Goal: Book appointment/travel/reservation

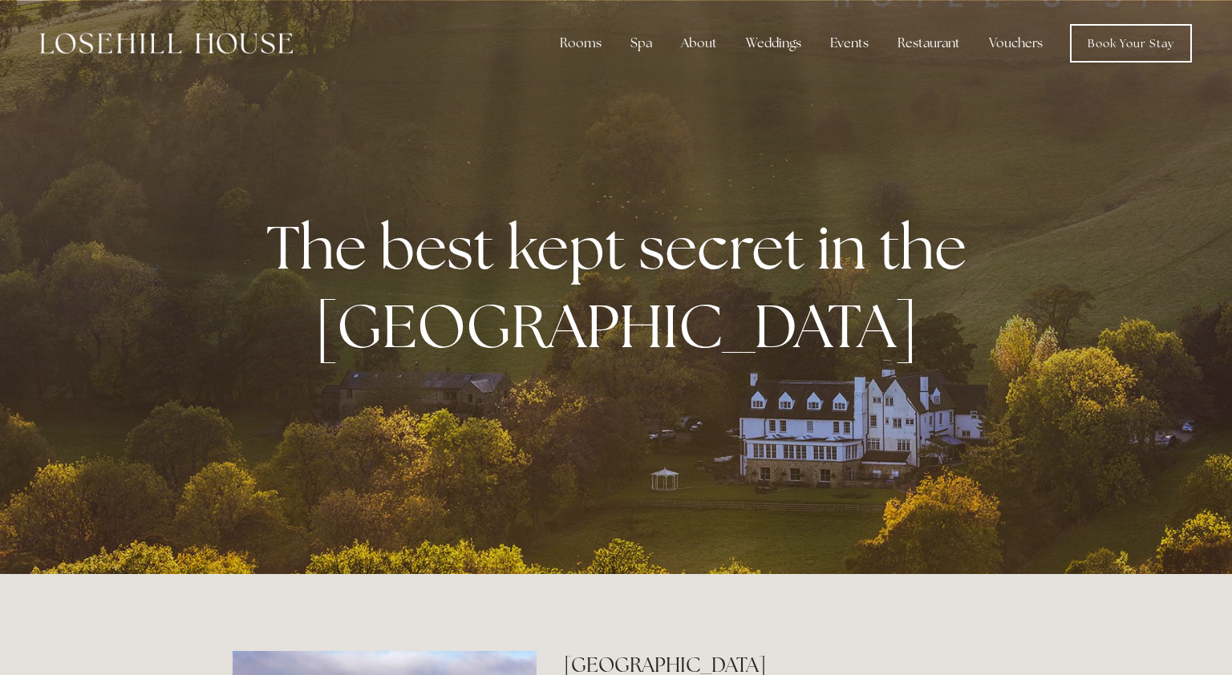
scroll to position [1135, 0]
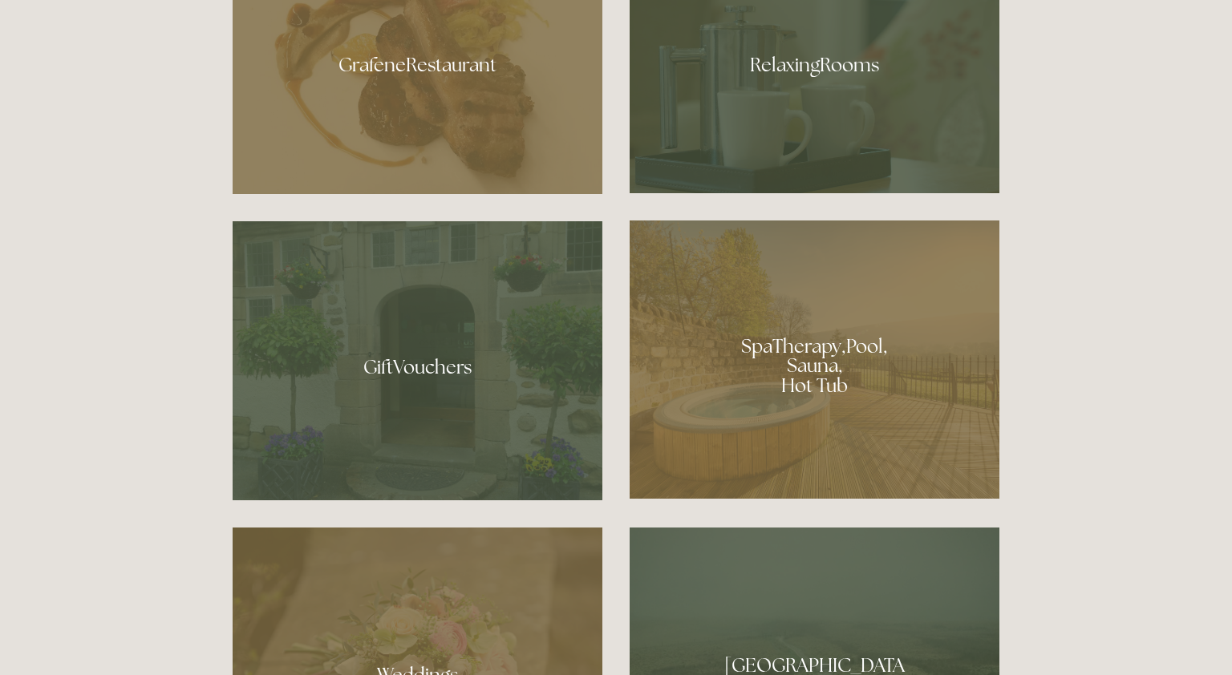
click at [809, 367] on div at bounding box center [815, 360] width 370 height 278
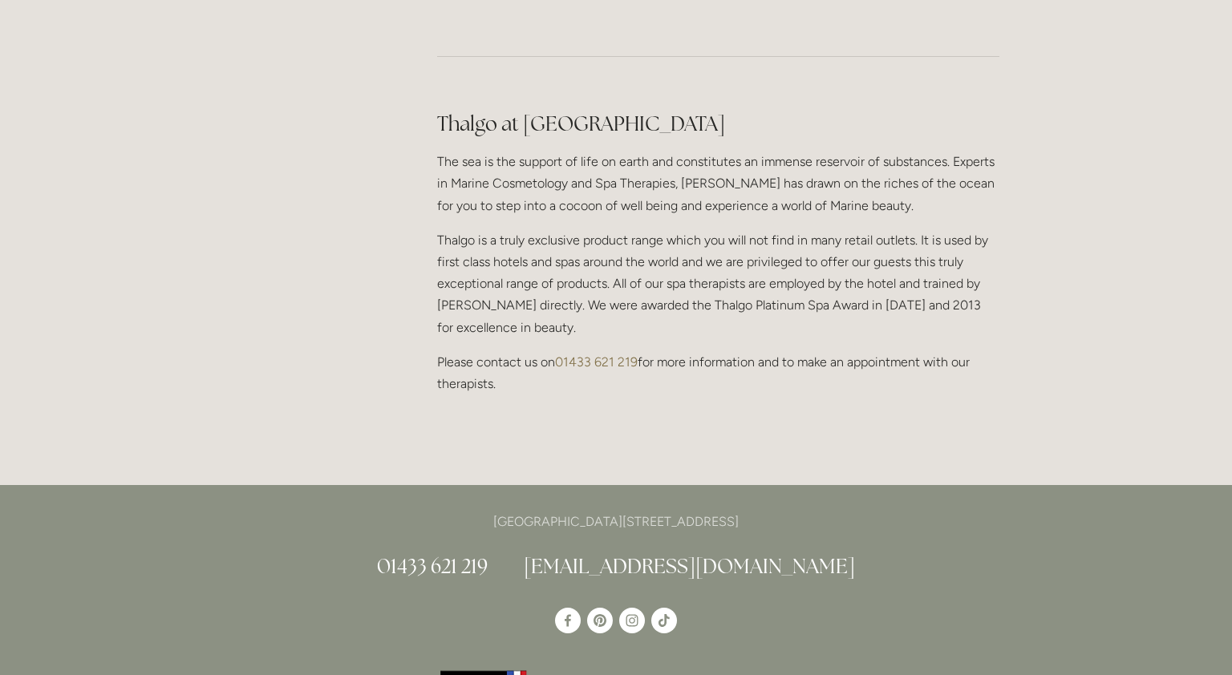
scroll to position [1425, 0]
click at [710, 111] on h2 "Thalgo at Losehill House Spa" at bounding box center [718, 125] width 562 height 28
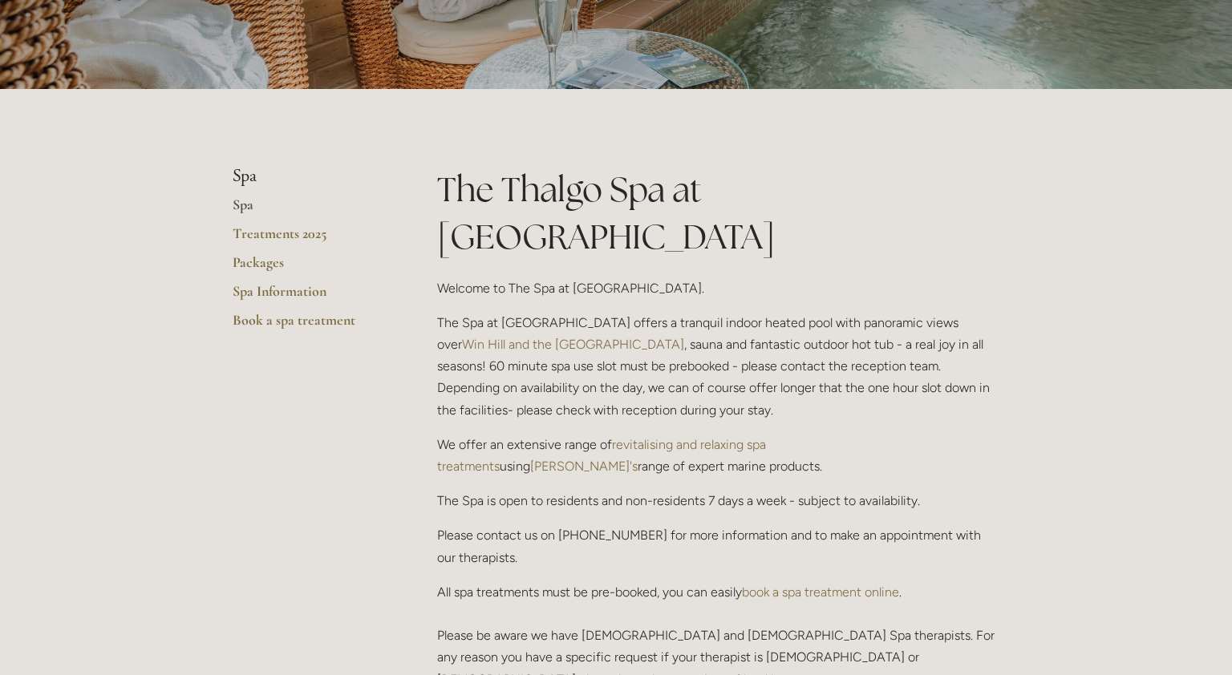
scroll to position [249, 0]
click at [273, 258] on link "Packages" at bounding box center [309, 266] width 153 height 29
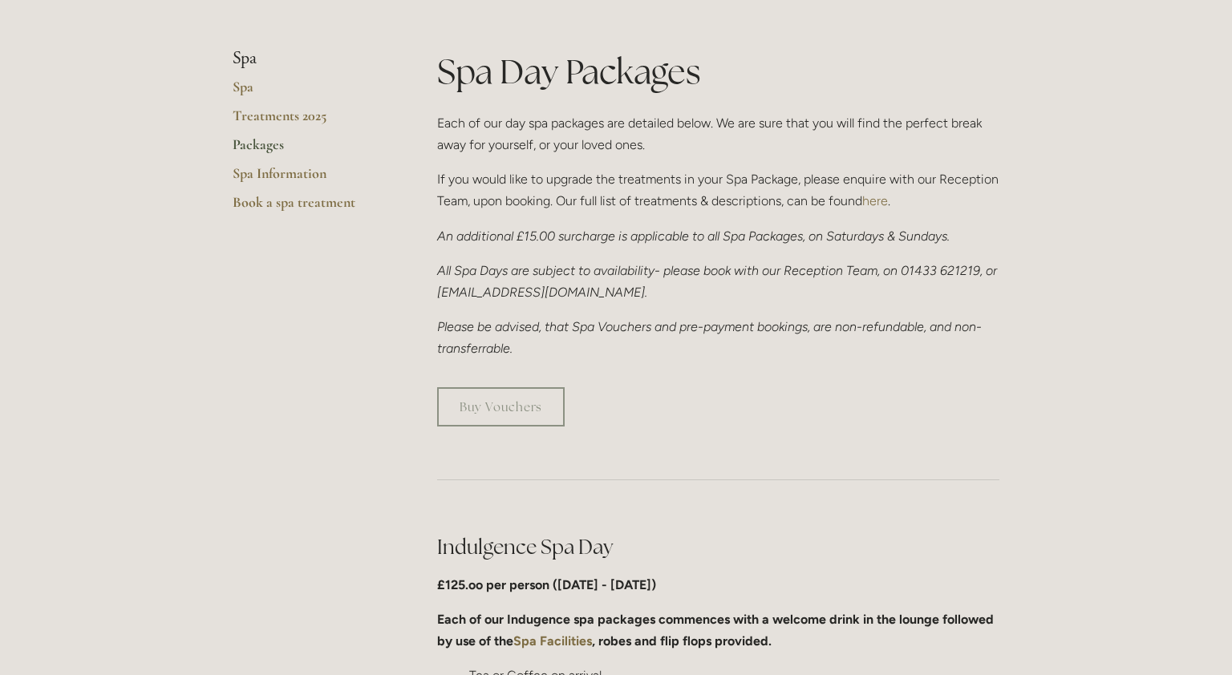
scroll to position [381, 0]
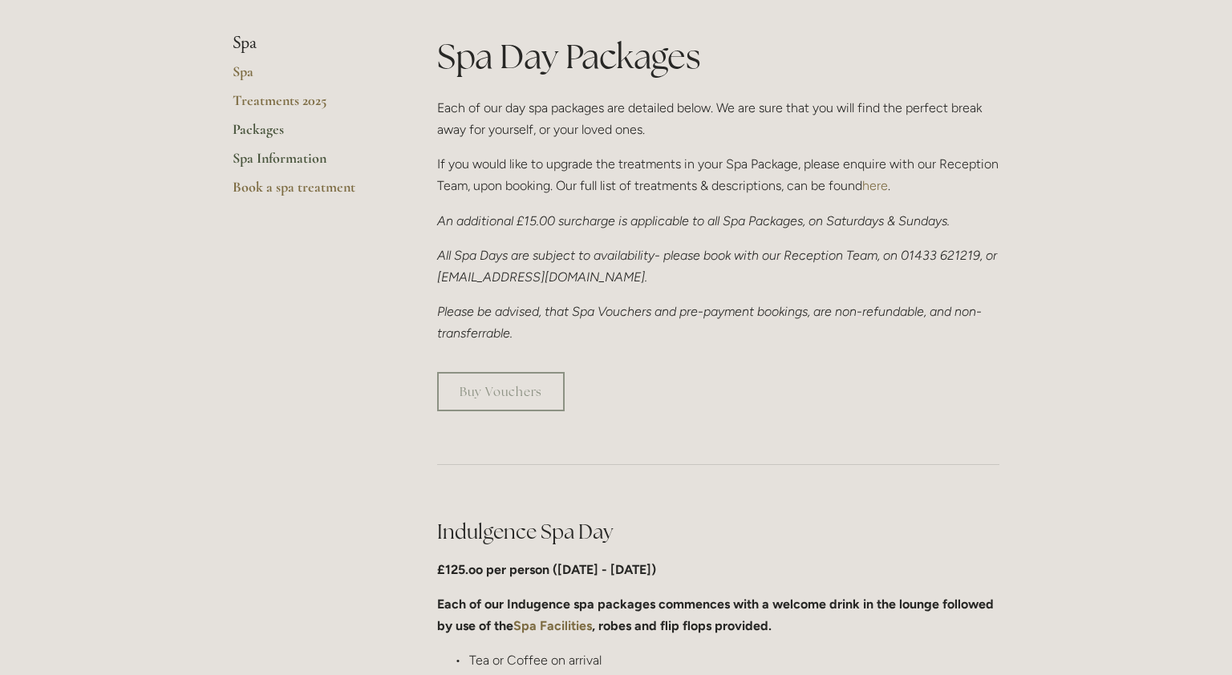
click at [297, 168] on link "Spa Information" at bounding box center [309, 163] width 153 height 29
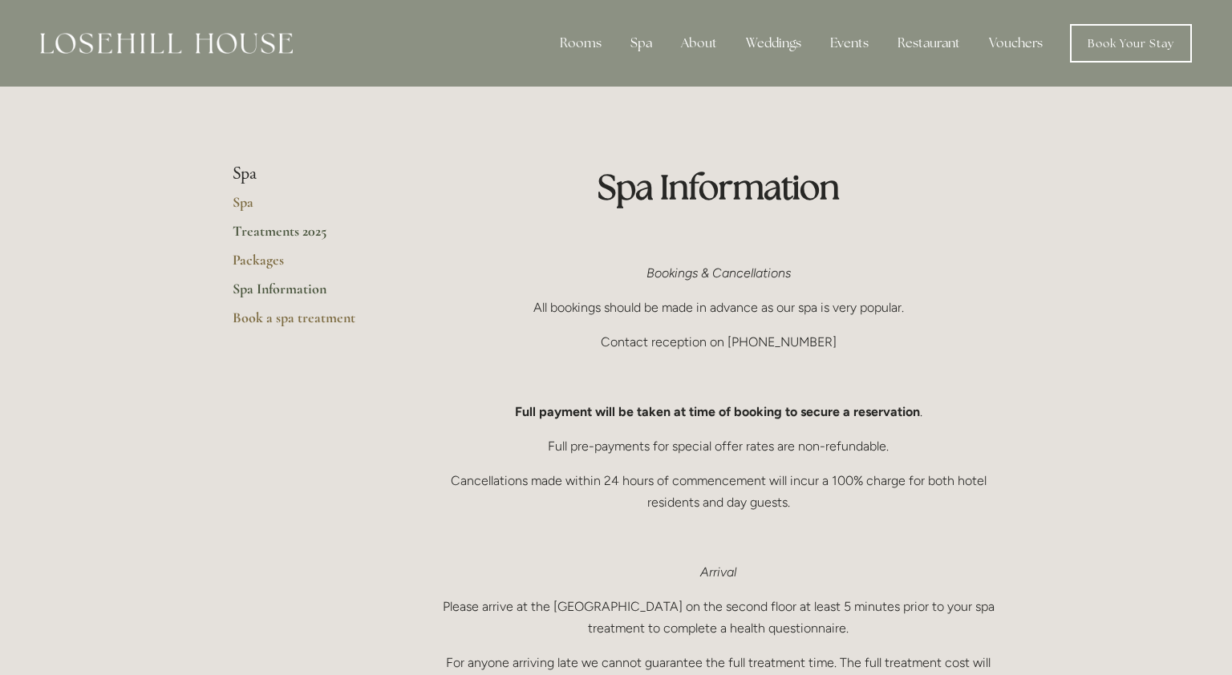
click at [261, 232] on link "Treatments 2025" at bounding box center [309, 236] width 153 height 29
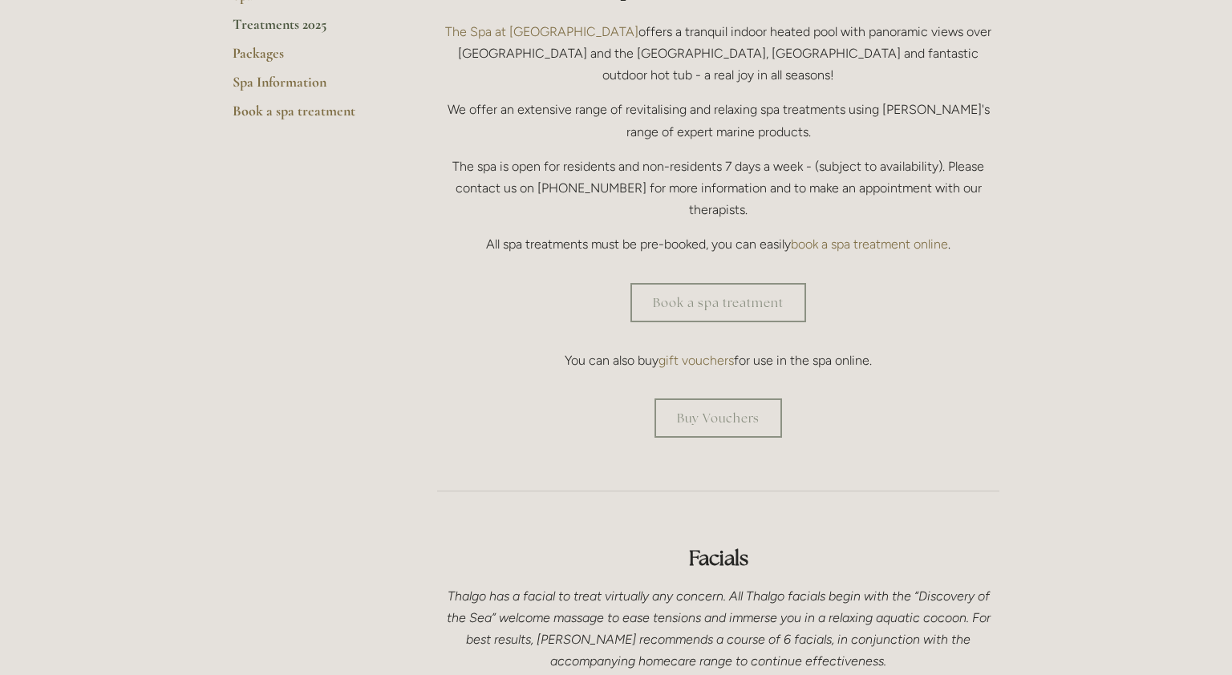
scroll to position [460, 0]
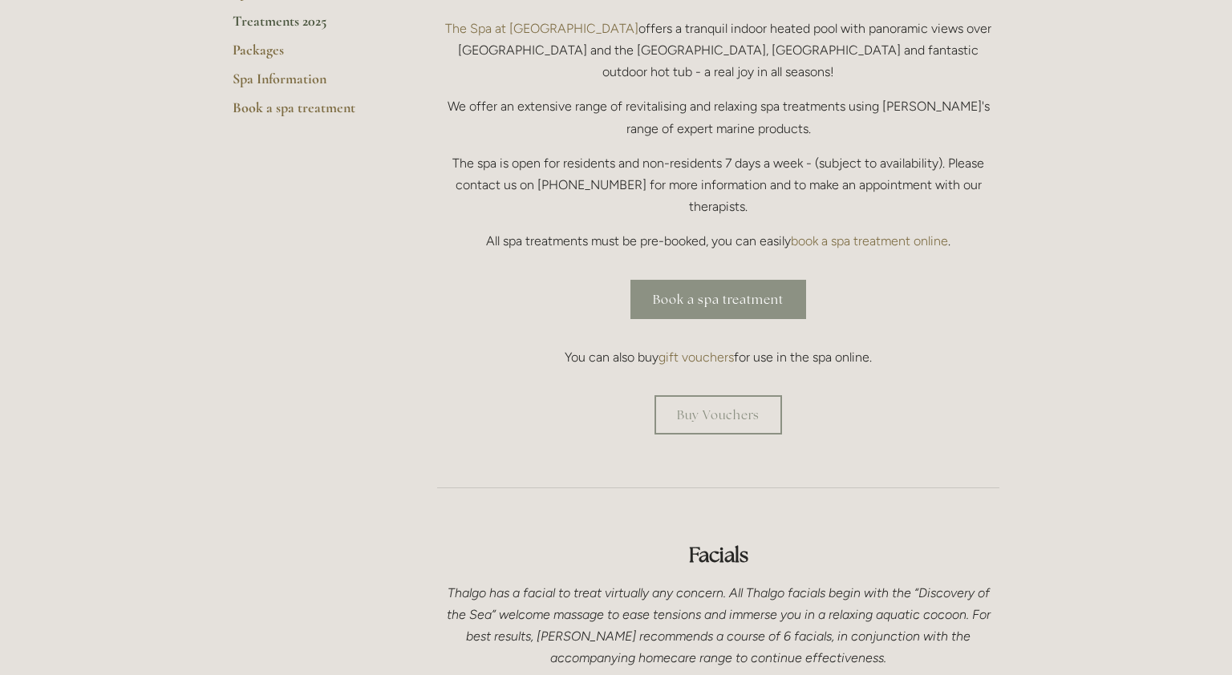
click at [699, 280] on link "Book a spa treatment" at bounding box center [718, 299] width 176 height 39
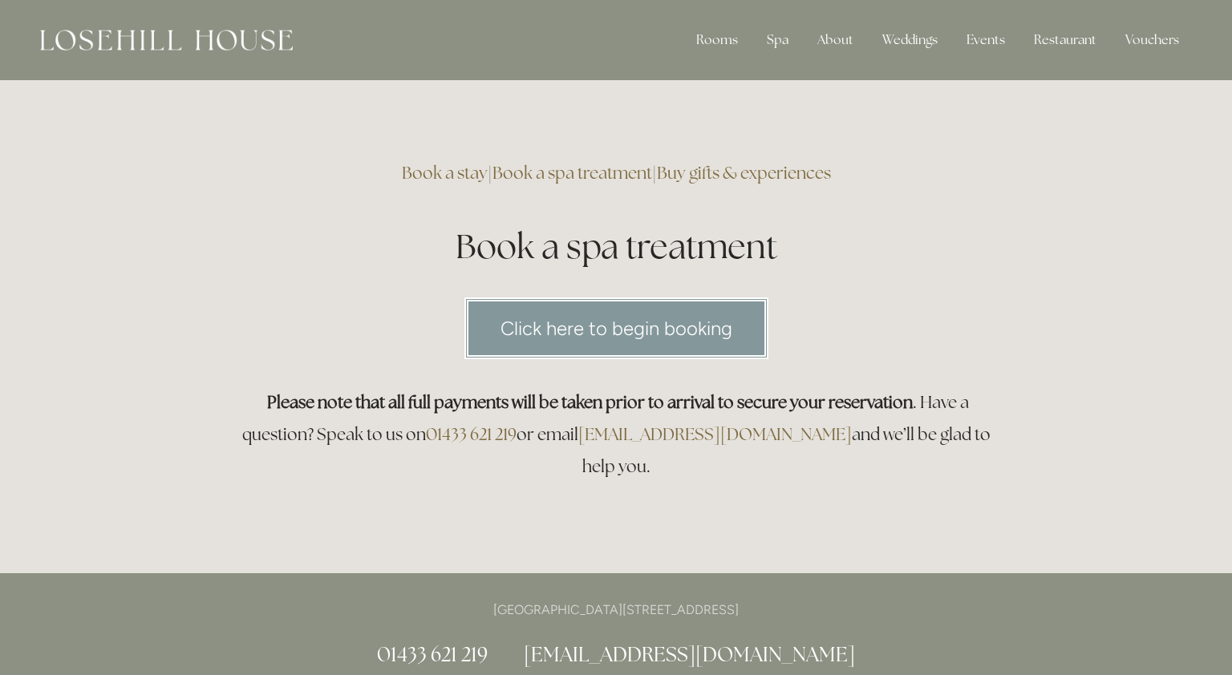
click at [671, 334] on link "Click here to begin booking" at bounding box center [616, 329] width 304 height 62
